Goal: Navigation & Orientation: Find specific page/section

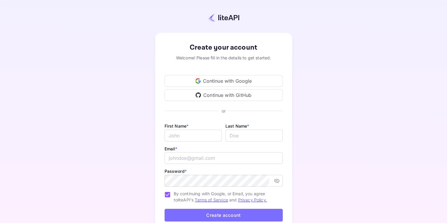
click at [237, 84] on div "Continue with Google" at bounding box center [224, 81] width 118 height 12
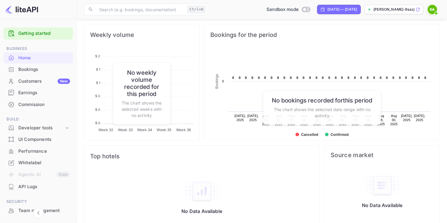
scroll to position [228, 0]
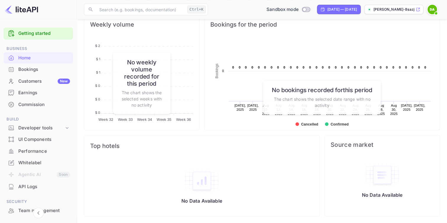
click at [27, 67] on div "Bookings" at bounding box center [44, 69] width 52 height 7
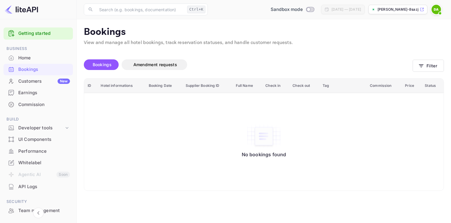
click at [117, 65] on button "Bookings" at bounding box center [101, 64] width 35 height 11
click at [150, 66] on span "Amendment requests" at bounding box center [156, 64] width 44 height 5
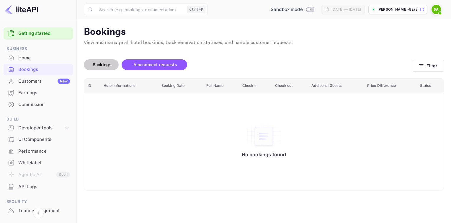
click at [107, 64] on span "Bookings" at bounding box center [102, 64] width 19 height 5
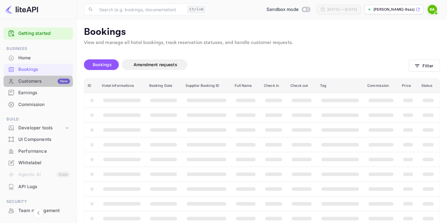
click at [35, 84] on div "Customers New" at bounding box center [44, 81] width 52 height 7
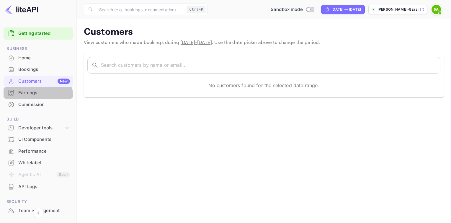
click at [34, 95] on div "Earnings" at bounding box center [44, 92] width 52 height 7
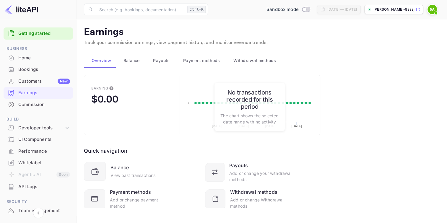
click at [130, 50] on main "Earnings Track your commission earnings, view payment history, and monitor reve…" at bounding box center [262, 125] width 370 height 212
click at [132, 62] on span "Balance" at bounding box center [131, 60] width 16 height 7
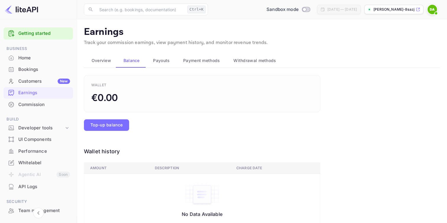
click at [162, 63] on span "Payouts" at bounding box center [161, 60] width 17 height 7
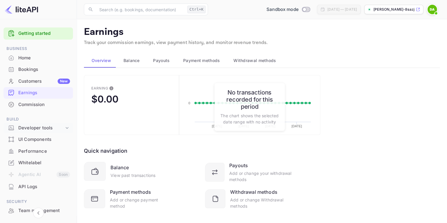
click at [53, 126] on div "Developer tools" at bounding box center [41, 128] width 46 height 7
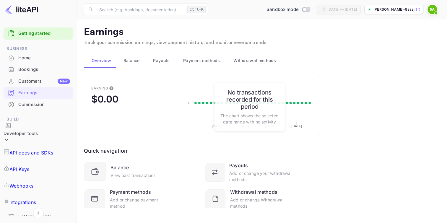
click at [50, 149] on p "API docs and SDKs" at bounding box center [31, 152] width 44 height 7
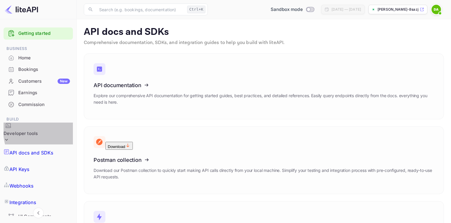
click at [38, 128] on div "Developer tools" at bounding box center [21, 134] width 34 height 22
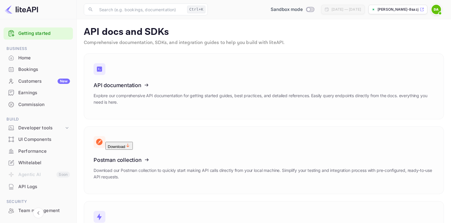
click at [33, 140] on div "UI Components" at bounding box center [44, 139] width 52 height 7
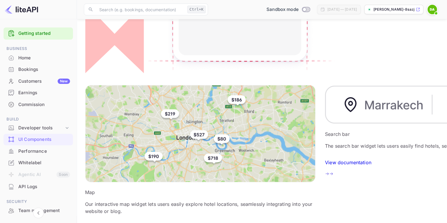
scroll to position [175, 0]
click at [40, 152] on div "Performance" at bounding box center [44, 151] width 52 height 7
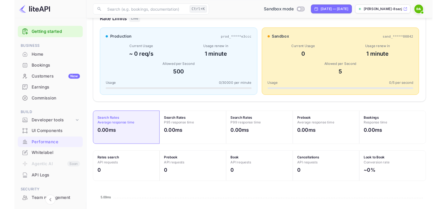
scroll to position [99, 0]
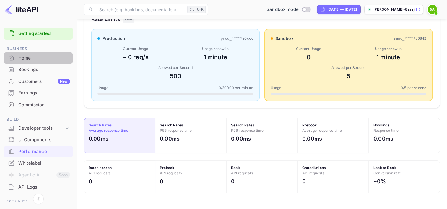
click at [27, 63] on div "Home" at bounding box center [38, 58] width 69 height 12
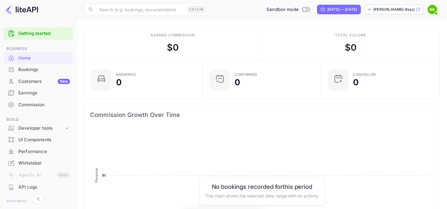
scroll to position [92, 110]
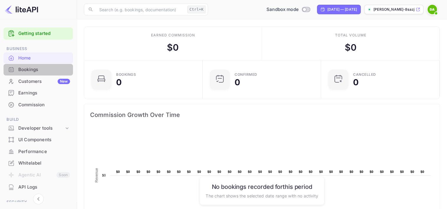
click at [42, 69] on div "Bookings" at bounding box center [44, 69] width 52 height 7
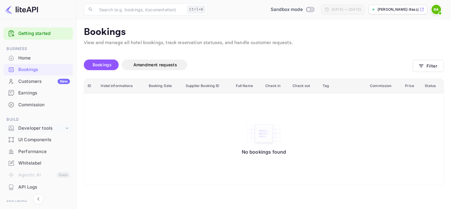
click at [64, 128] on icon at bounding box center [67, 128] width 6 height 6
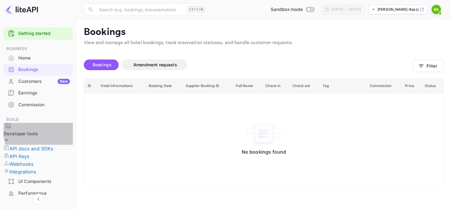
click at [9, 137] on icon at bounding box center [7, 140] width 6 height 6
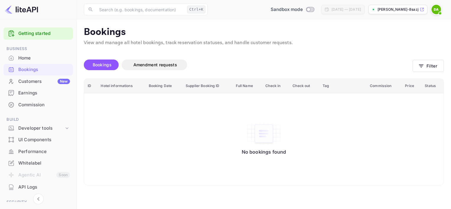
click at [30, 56] on div "Home" at bounding box center [44, 58] width 52 height 7
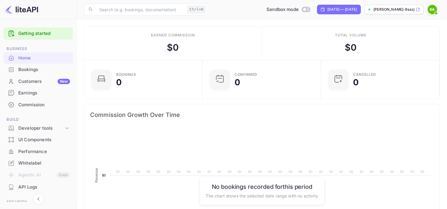
scroll to position [92, 110]
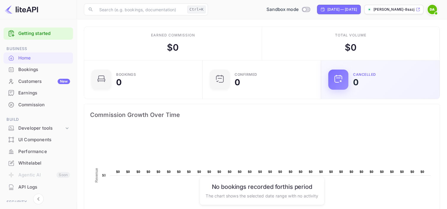
click at [352, 95] on div "CANCELLED 0" at bounding box center [380, 79] width 118 height 38
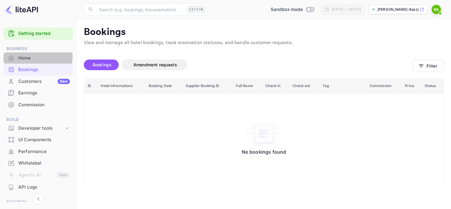
click at [34, 57] on div "Home" at bounding box center [44, 58] width 52 height 7
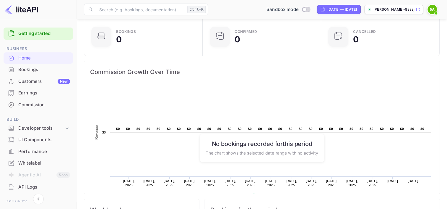
scroll to position [32, 0]
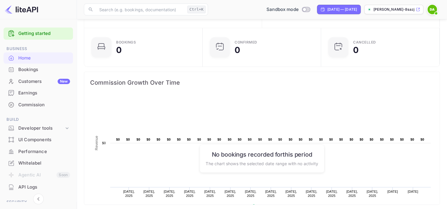
click at [432, 15] on div "​ Ctrl+K ​ Sandbox mode [DATE] — [DATE] [PERSON_NAME]-8sazj.n..." at bounding box center [262, 9] width 370 height 19
click at [433, 12] on span at bounding box center [436, 13] width 6 height 6
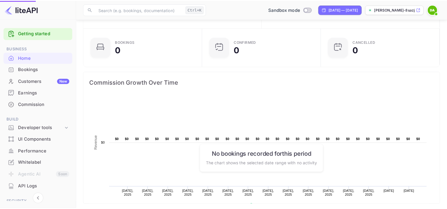
scroll to position [5, 5]
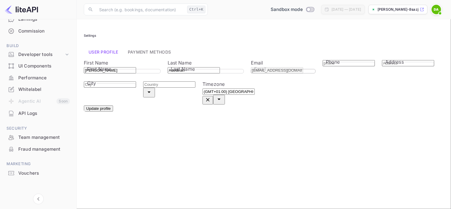
scroll to position [76, 0]
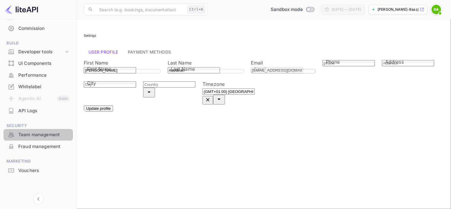
click at [42, 136] on div "Team management" at bounding box center [44, 134] width 52 height 7
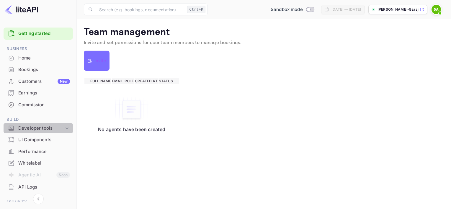
click at [65, 127] on icon at bounding box center [67, 128] width 6 height 6
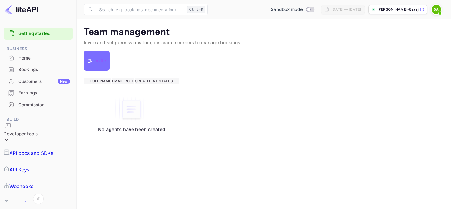
click at [41, 149] on p "API docs and SDKs" at bounding box center [31, 152] width 44 height 7
